Goal: Communication & Community: Answer question/provide support

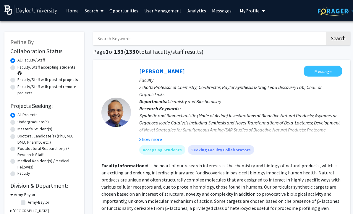
click at [218, 11] on link "Messages" at bounding box center [221, 10] width 25 height 21
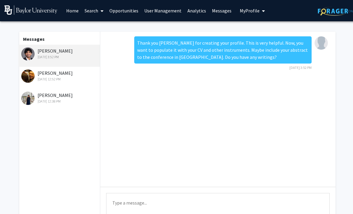
click at [251, 14] on button "My Profile" at bounding box center [252, 10] width 29 height 21
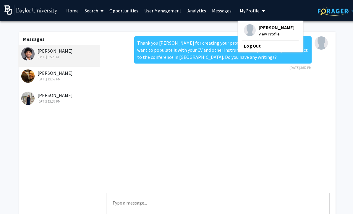
click at [266, 33] on span "View Profile" at bounding box center [277, 34] width 36 height 7
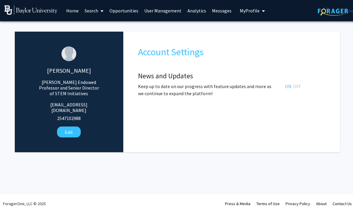
click at [91, 14] on link "Search" at bounding box center [94, 10] width 25 height 21
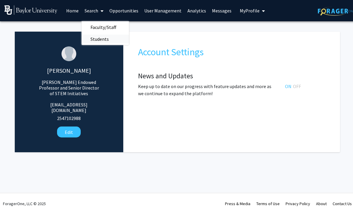
click at [106, 42] on span "Students" at bounding box center [100, 39] width 36 height 12
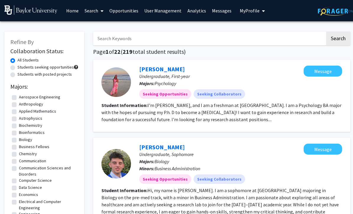
click at [60, 68] on label "Students seeking opportunities" at bounding box center [45, 67] width 57 height 6
click at [21, 68] on input "Students seeking opportunities" at bounding box center [19, 66] width 4 height 4
radio input "true"
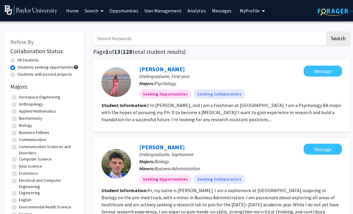
click at [159, 15] on link "User Management" at bounding box center [163, 10] width 43 height 21
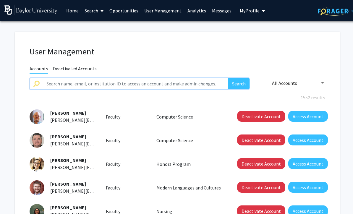
click at [167, 84] on input "text" at bounding box center [136, 83] width 186 height 11
type input "[PERSON_NAME]"
click at [239, 83] on button "Search" at bounding box center [239, 83] width 21 height 11
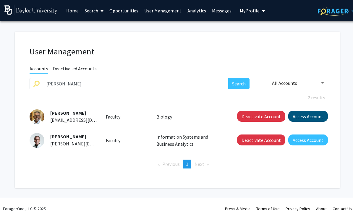
click at [300, 119] on button "Access Account" at bounding box center [309, 116] width 40 height 11
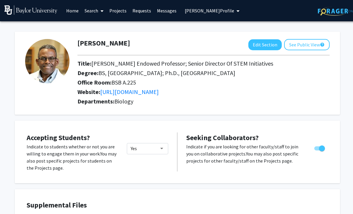
click at [164, 17] on link "Messages" at bounding box center [166, 10] width 25 height 21
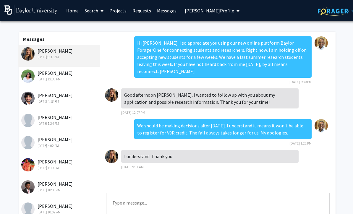
click at [49, 83] on div "[PERSON_NAME] [DATE] 12:33 PM" at bounding box center [59, 78] width 82 height 22
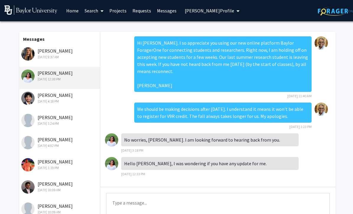
click at [46, 126] on div "[DATE] 1:24 PM" at bounding box center [59, 123] width 77 height 5
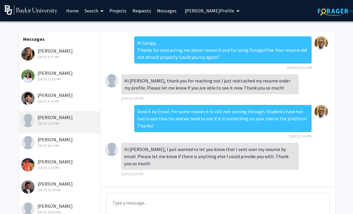
click at [91, 10] on link "Search" at bounding box center [94, 10] width 25 height 21
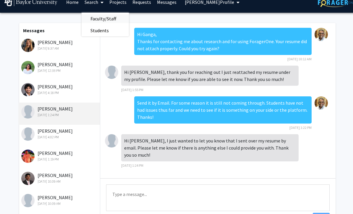
scroll to position [10, 0]
